Goal: Entertainment & Leisure: Consume media (video, audio)

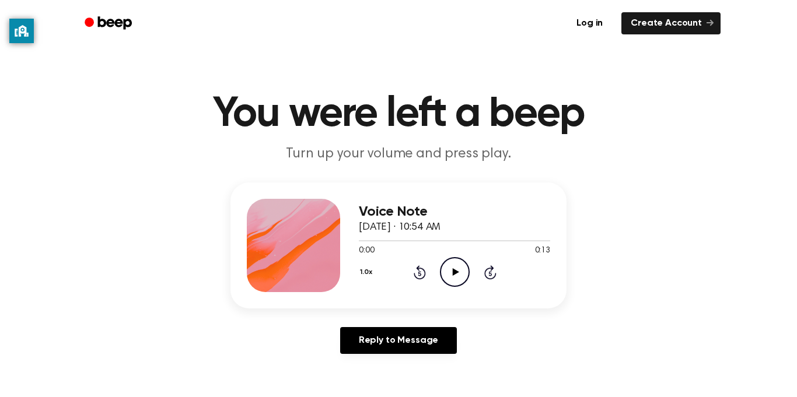
click at [455, 267] on icon "Play Audio" at bounding box center [455, 272] width 30 height 30
click at [468, 276] on circle at bounding box center [454, 272] width 29 height 29
click at [464, 276] on icon "Play Audio" at bounding box center [455, 272] width 30 height 30
click at [459, 293] on div "Voice Note September 6, 2023 · 10:55 AM 0:00 0:12 Your browser does not support…" at bounding box center [398, 246] width 336 height 126
click at [467, 275] on icon "Play Audio" at bounding box center [455, 272] width 30 height 30
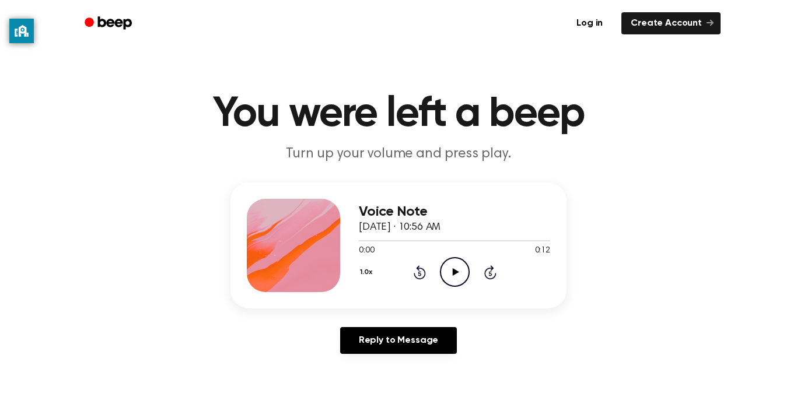
click at [450, 283] on icon "Play Audio" at bounding box center [455, 272] width 30 height 30
click at [453, 273] on icon at bounding box center [455, 272] width 6 height 8
click at [456, 278] on icon "Play Audio" at bounding box center [455, 272] width 30 height 30
click at [464, 274] on icon "Play Audio" at bounding box center [455, 272] width 30 height 30
click at [462, 275] on icon "Play Audio" at bounding box center [455, 272] width 30 height 30
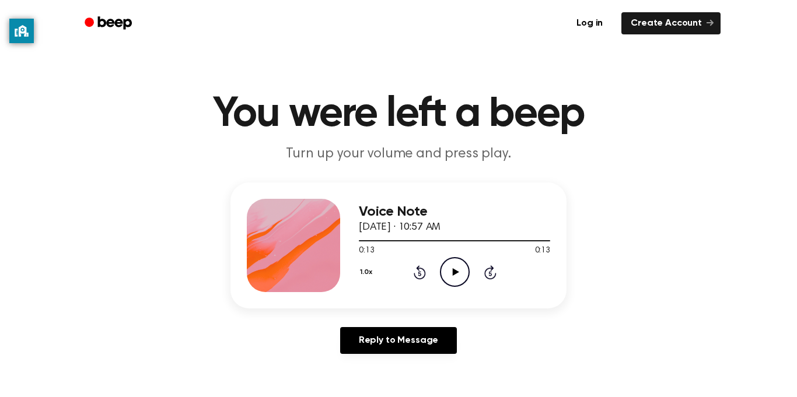
click at [453, 286] on icon "Play Audio" at bounding box center [455, 272] width 30 height 30
click at [458, 270] on icon "Play Audio" at bounding box center [455, 272] width 30 height 30
click at [462, 278] on icon "Play Audio" at bounding box center [455, 272] width 30 height 30
click at [465, 286] on icon "Pause Audio" at bounding box center [455, 272] width 30 height 30
click at [460, 276] on icon "Play Audio" at bounding box center [455, 272] width 30 height 30
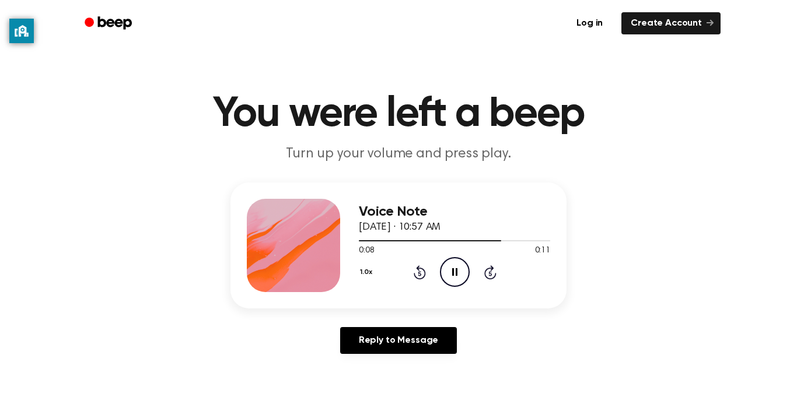
click at [458, 277] on icon "Pause Audio" at bounding box center [455, 272] width 30 height 30
click at [461, 266] on icon "Play Audio" at bounding box center [455, 272] width 30 height 30
click at [453, 282] on icon "Play Audio" at bounding box center [455, 272] width 30 height 30
click at [446, 270] on icon "Play Audio" at bounding box center [455, 272] width 30 height 30
click at [451, 268] on icon "Play Audio" at bounding box center [455, 272] width 30 height 30
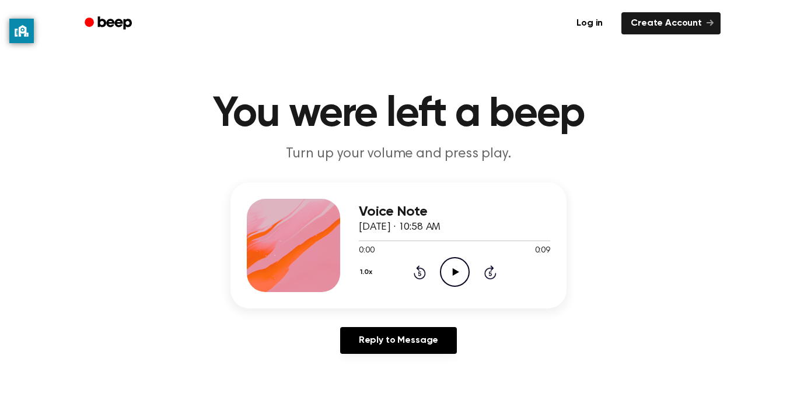
click at [461, 271] on icon "Play Audio" at bounding box center [455, 272] width 30 height 30
click at [451, 265] on icon "Pause Audio" at bounding box center [455, 272] width 30 height 30
click at [454, 268] on icon "Play Audio" at bounding box center [455, 272] width 30 height 30
click at [454, 266] on icon "Play Audio" at bounding box center [455, 272] width 30 height 30
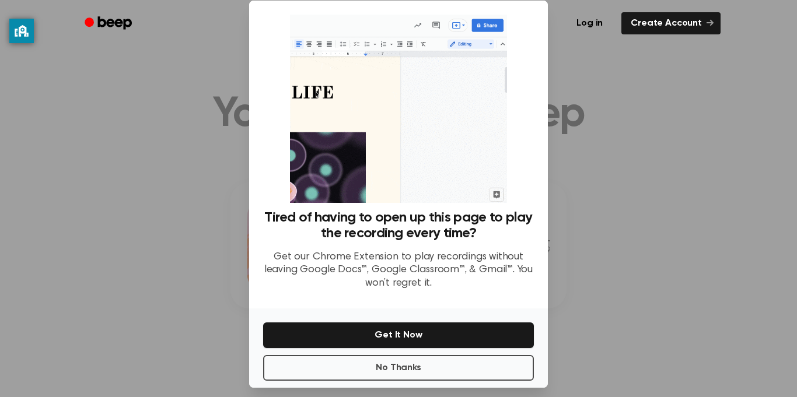
scroll to position [17, 0]
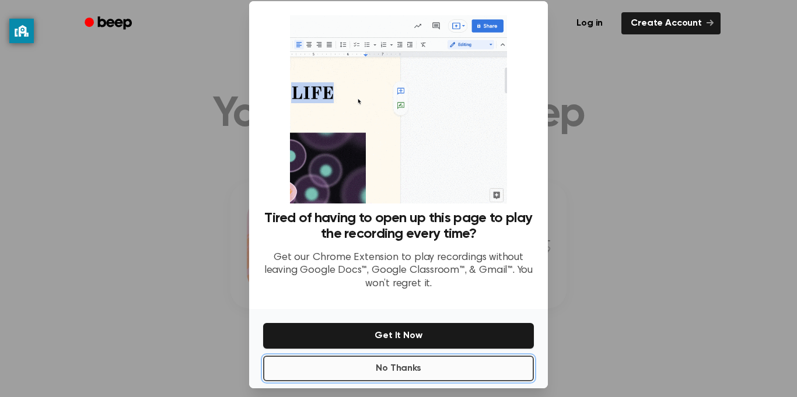
click at [511, 380] on button "No Thanks" at bounding box center [398, 369] width 271 height 26
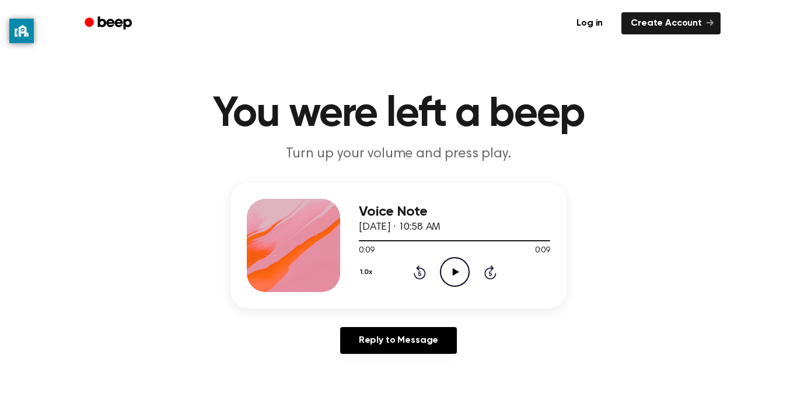
click at [451, 277] on icon "Play Audio" at bounding box center [455, 272] width 30 height 30
click at [454, 281] on icon "Play Audio" at bounding box center [455, 272] width 30 height 30
click at [461, 272] on icon "Pause Audio" at bounding box center [455, 272] width 30 height 30
